Goal: Task Accomplishment & Management: Use online tool/utility

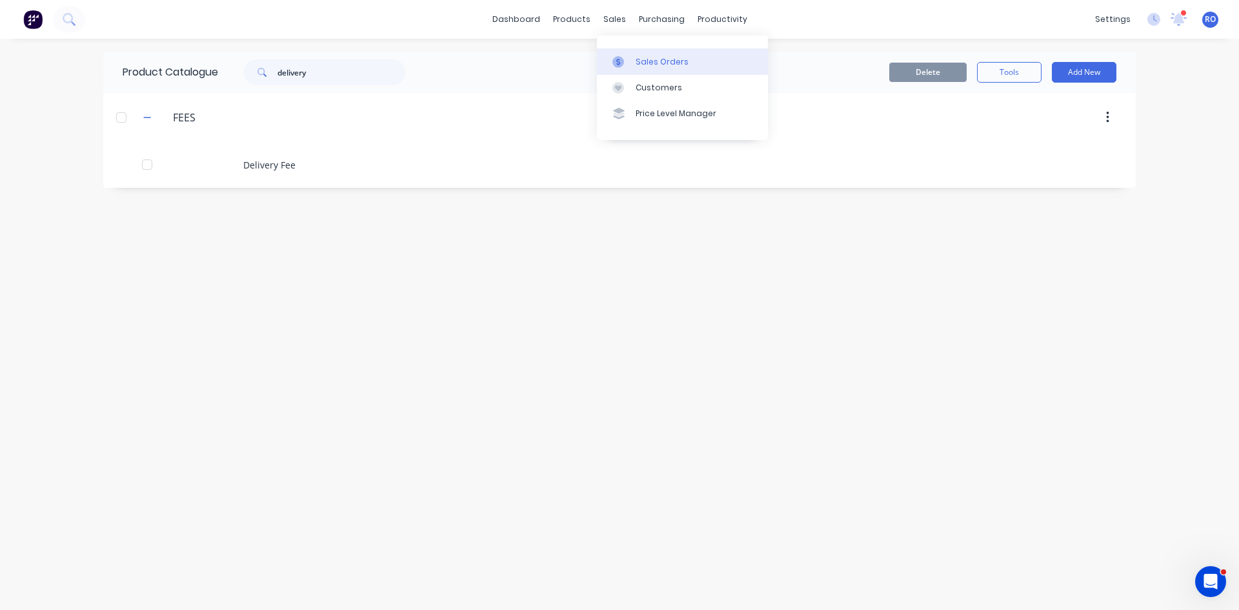
click at [663, 68] on link "Sales Orders" at bounding box center [682, 61] width 171 height 26
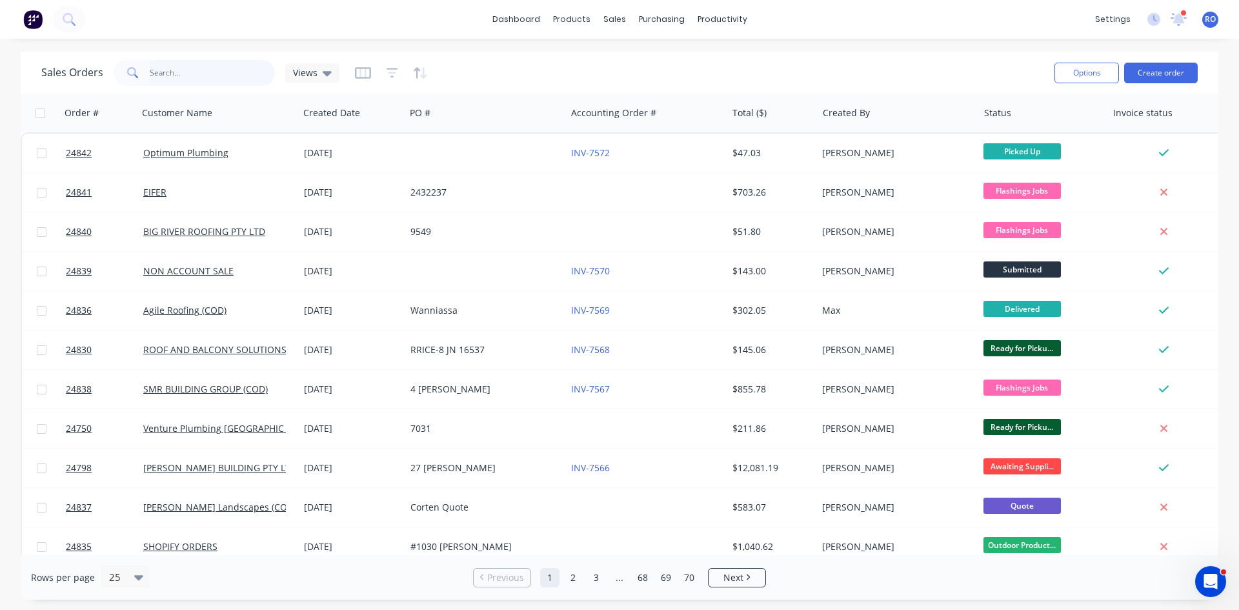
click at [243, 83] on input "text" at bounding box center [213, 73] width 126 height 26
type input "24817"
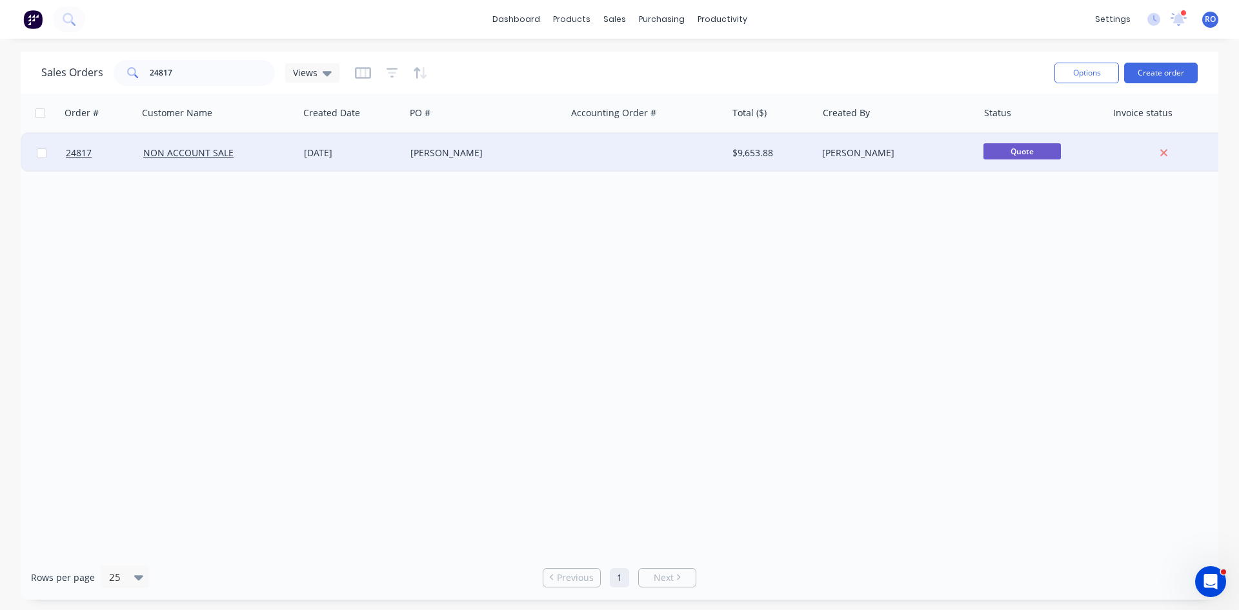
click at [418, 158] on div "[PERSON_NAME]" at bounding box center [482, 153] width 143 height 13
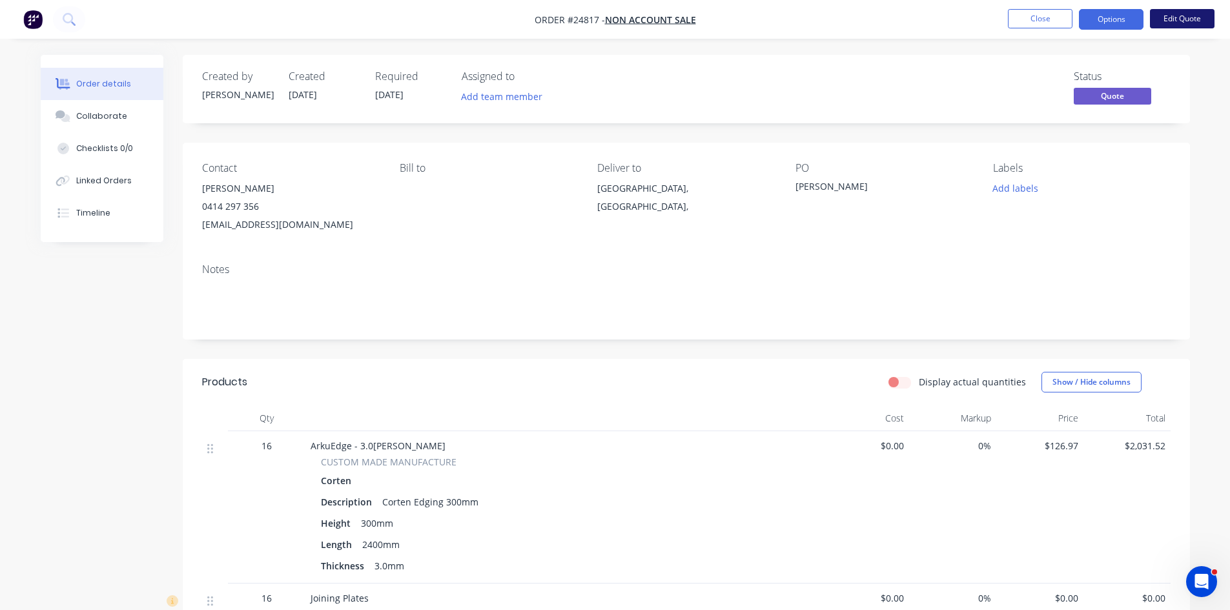
click at [1185, 25] on button "Edit Quote" at bounding box center [1182, 18] width 65 height 19
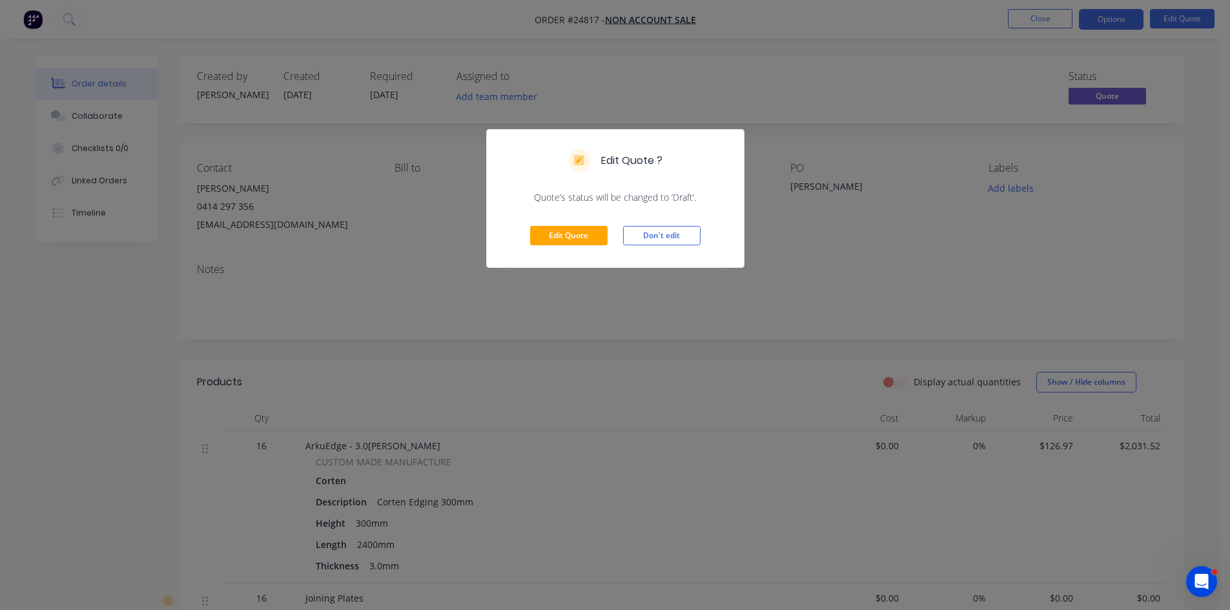
click at [1118, 43] on div "Edit Quote ? Quote’s status will be changed to ‘Draft’. Edit Quote Don't edit" at bounding box center [615, 305] width 1230 height 610
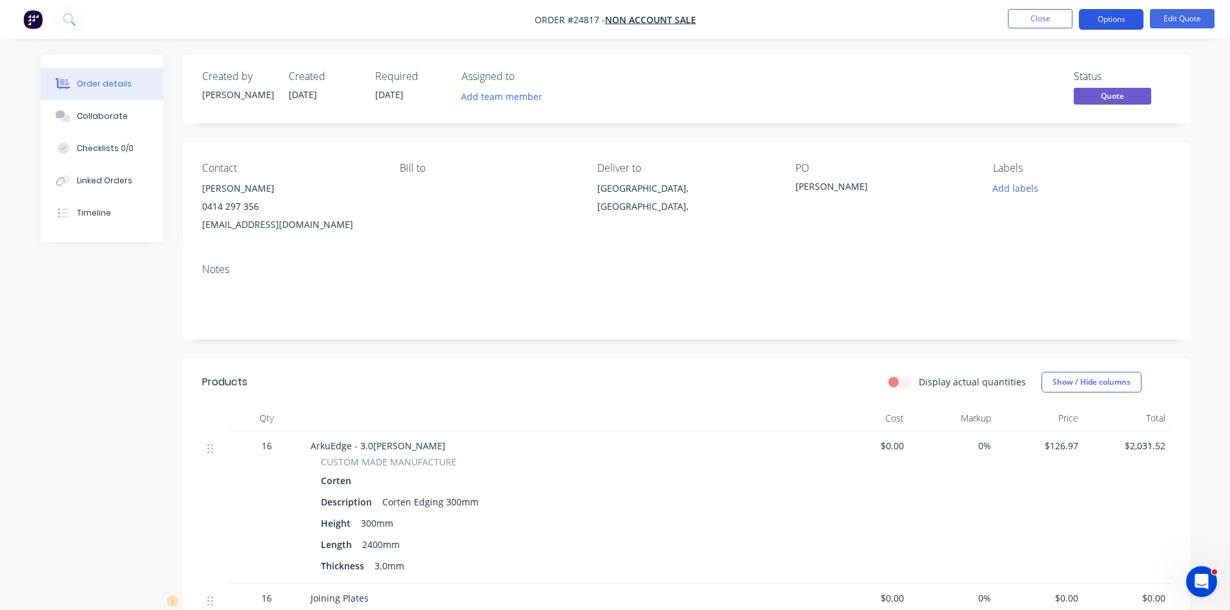
click at [1118, 22] on button "Options" at bounding box center [1111, 19] width 65 height 21
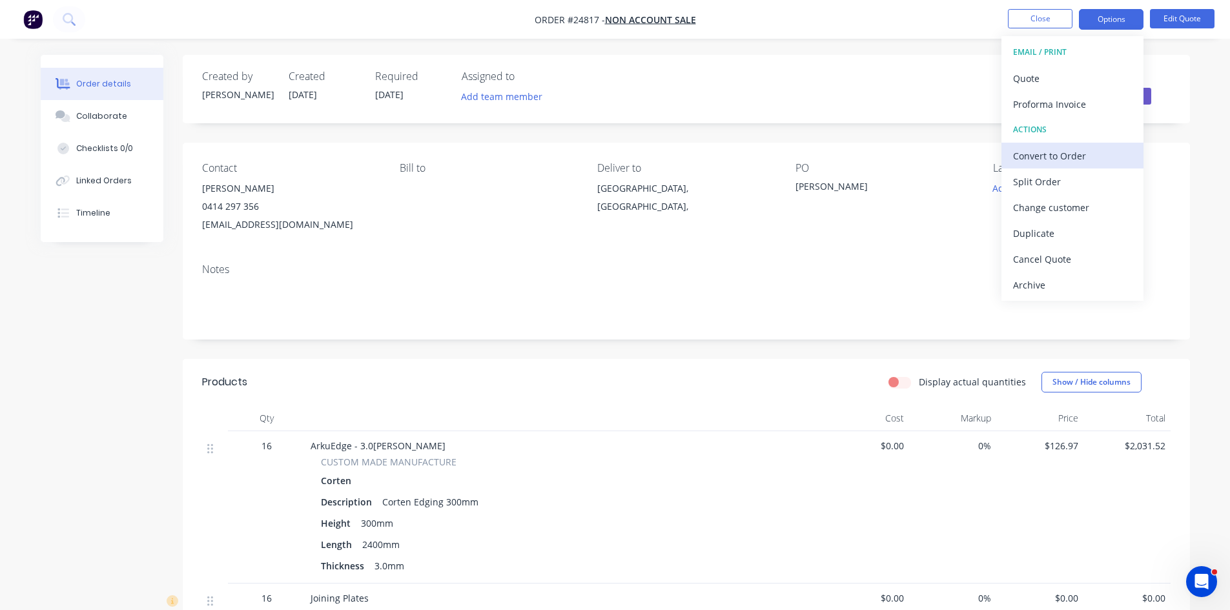
click at [1053, 157] on div "Convert to Order" at bounding box center [1072, 156] width 119 height 19
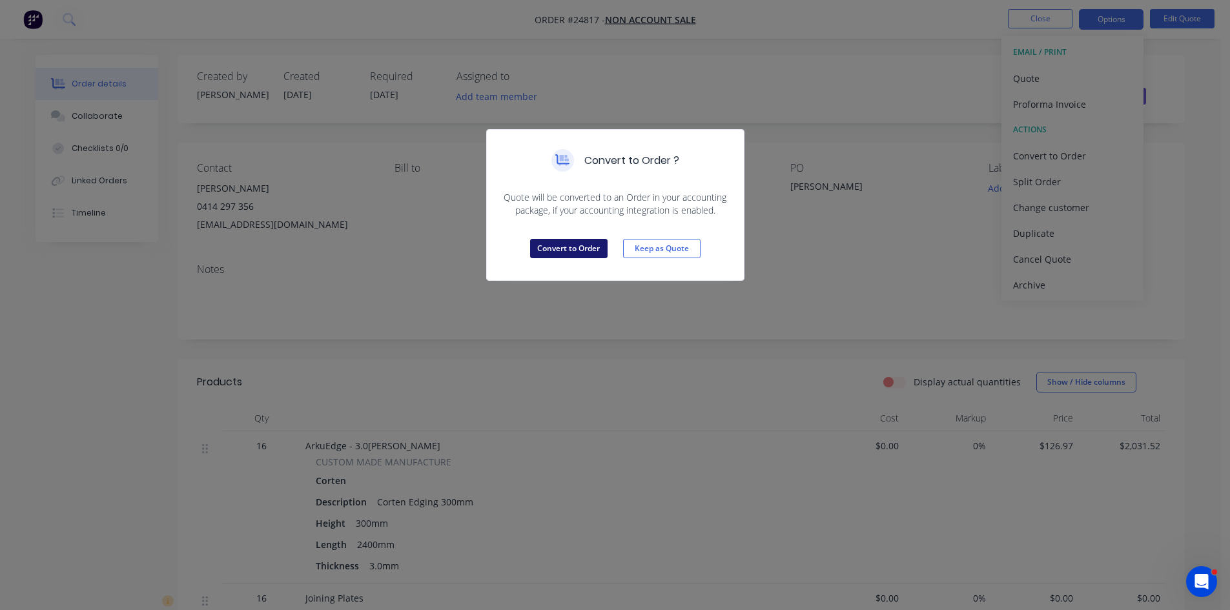
click at [598, 249] on button "Convert to Order" at bounding box center [568, 248] width 77 height 19
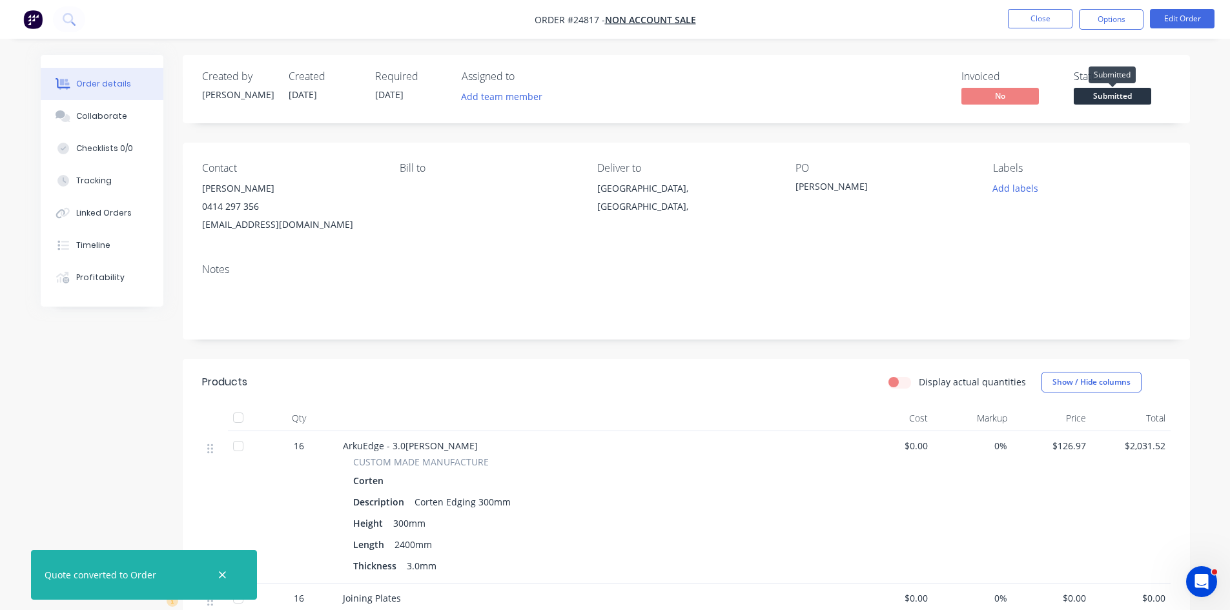
click at [1124, 98] on span "Submitted" at bounding box center [1111, 96] width 77 height 16
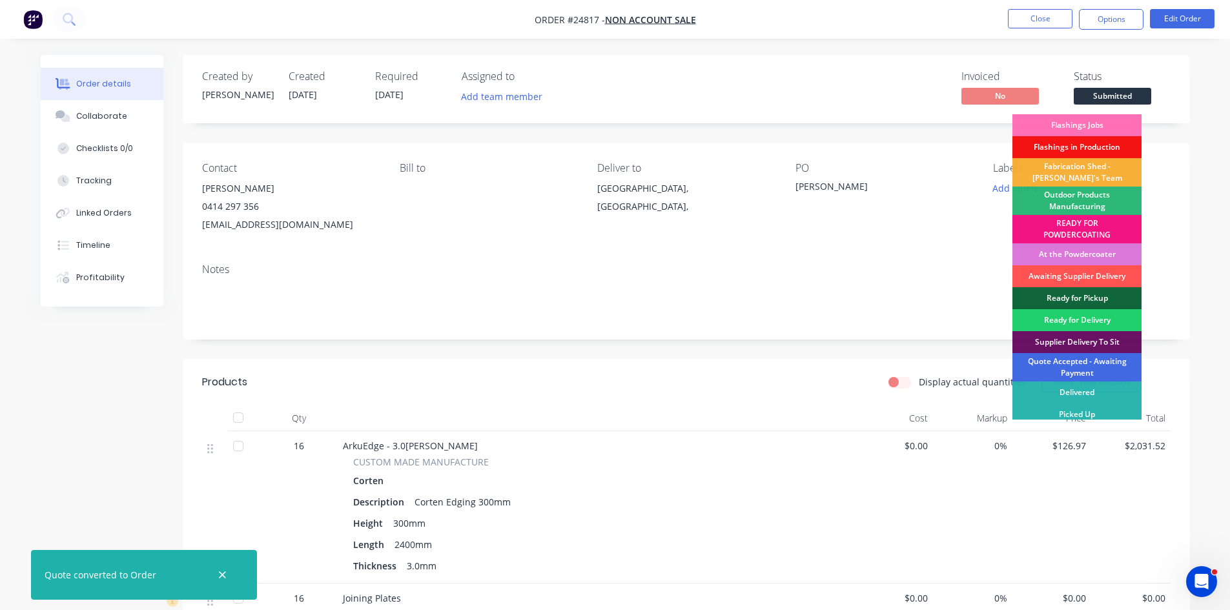
click at [1081, 373] on div "Quote Accepted - Awaiting Payment" at bounding box center [1076, 367] width 129 height 28
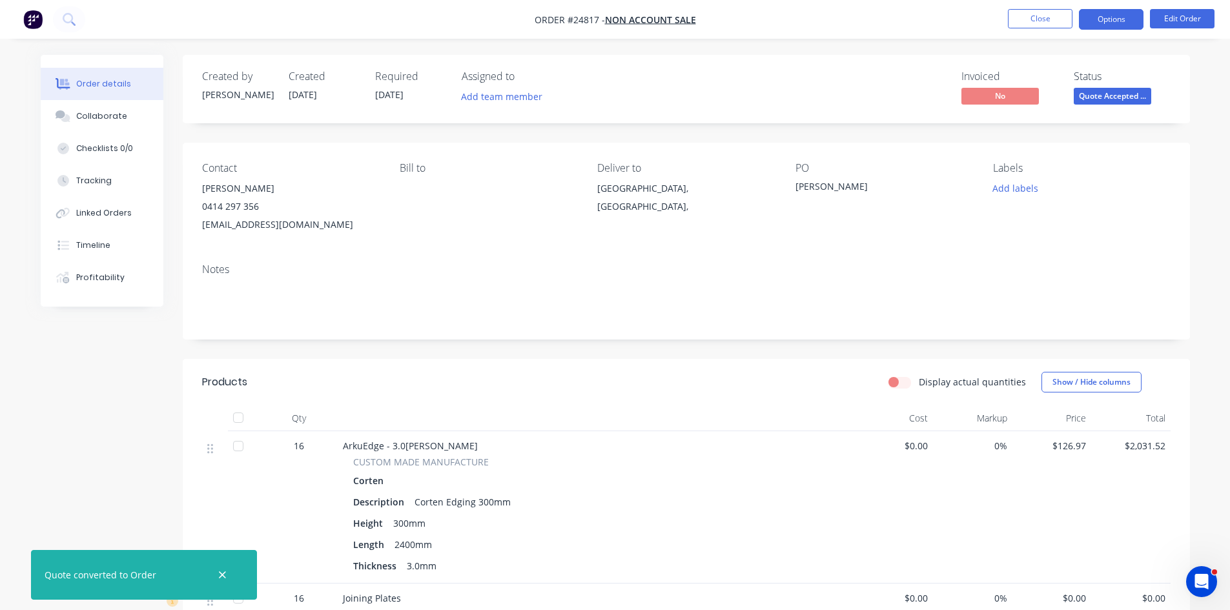
click at [1115, 21] on button "Options" at bounding box center [1111, 19] width 65 height 21
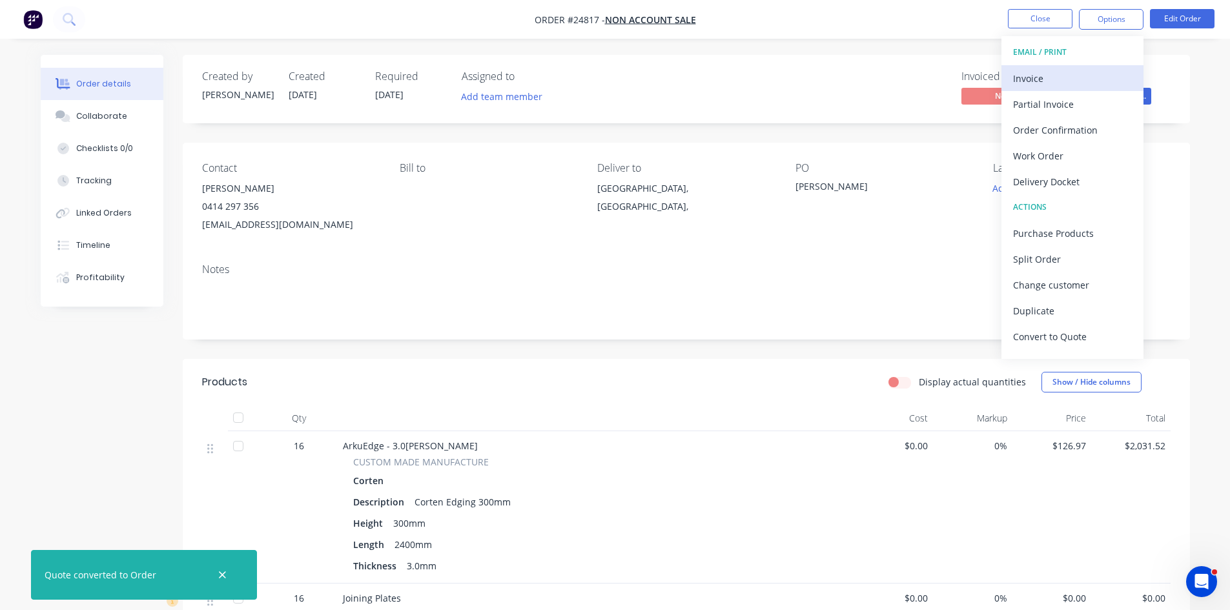
click at [1059, 83] on div "Invoice" at bounding box center [1072, 78] width 119 height 19
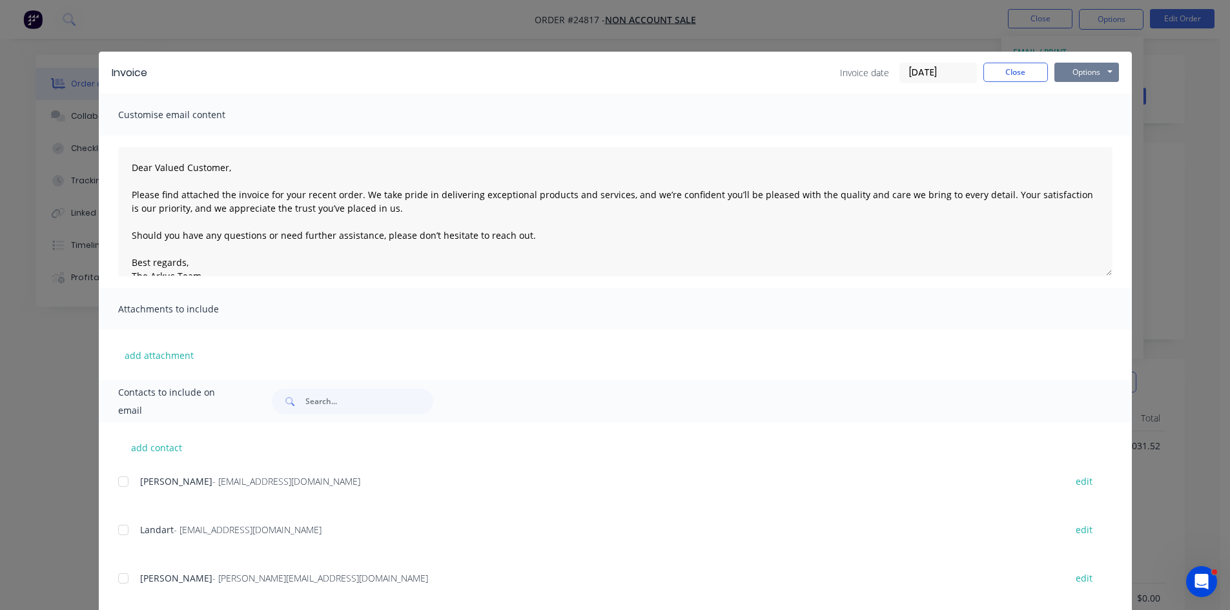
click at [1077, 74] on button "Options" at bounding box center [1086, 72] width 65 height 19
click at [1086, 112] on button "Print" at bounding box center [1095, 116] width 83 height 21
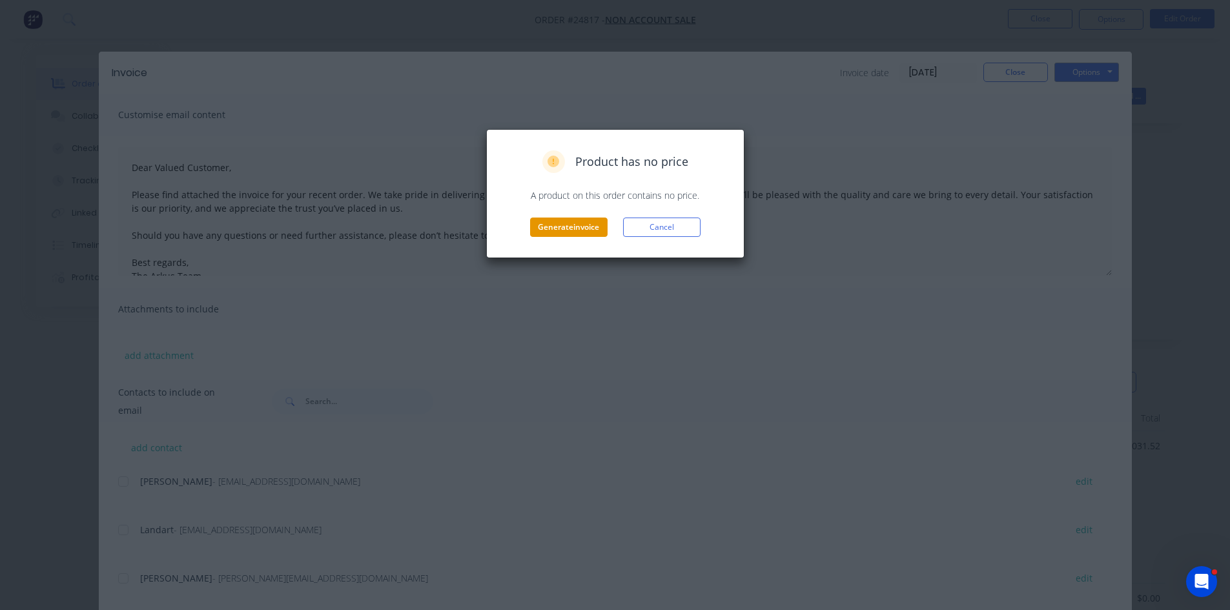
click at [574, 226] on button "Generate invoice" at bounding box center [568, 227] width 77 height 19
